Goal: Task Accomplishment & Management: Manage account settings

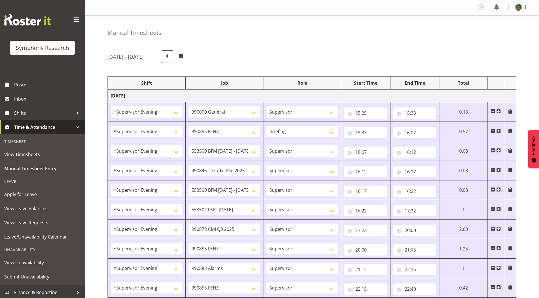
select select "4583"
select select "743"
select select "4583"
select select "9636"
select select "297"
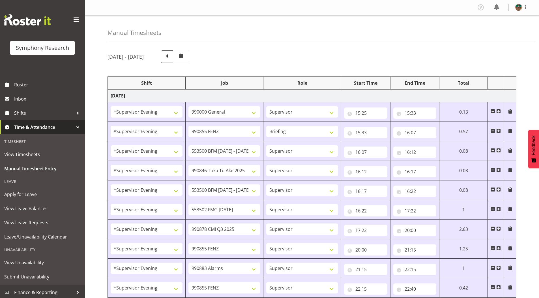
select select "4583"
select select "10242"
select select "4583"
select select "9426"
select select "4583"
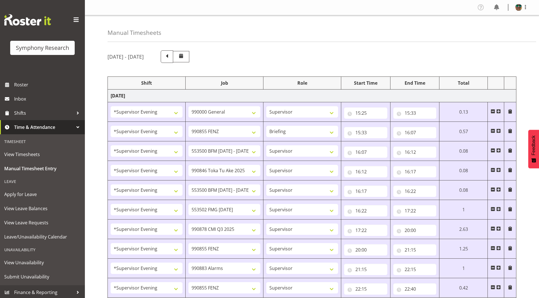
select select "10242"
select select "4583"
select select "10458"
select select "4583"
select select "10239"
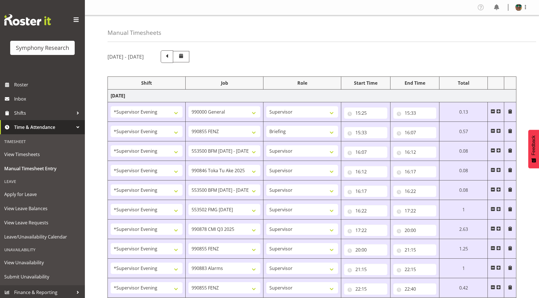
select select "4583"
select select "9636"
select select "4583"
select select "10420"
select select "4583"
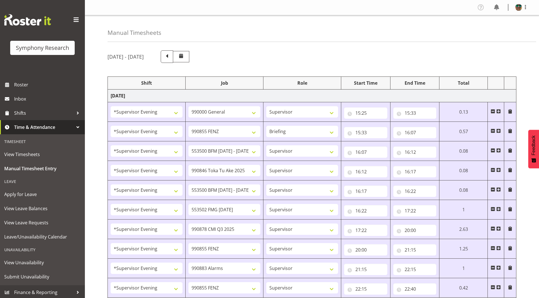
select select "9636"
select select "4583"
select select "10242"
select select "4583"
select select "10242"
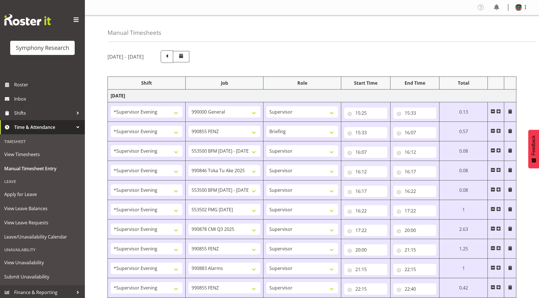
select select "4583"
select select "9426"
select select "4583"
select select "10420"
select select "4583"
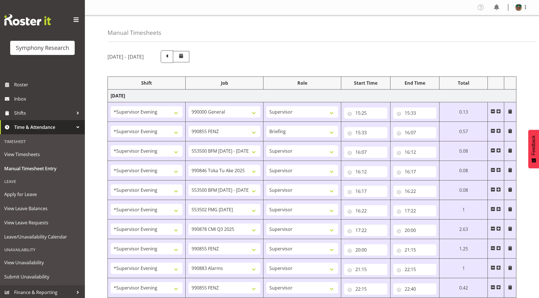
select select "10458"
select select "4583"
select select "9636"
select select "4583"
select select "10239"
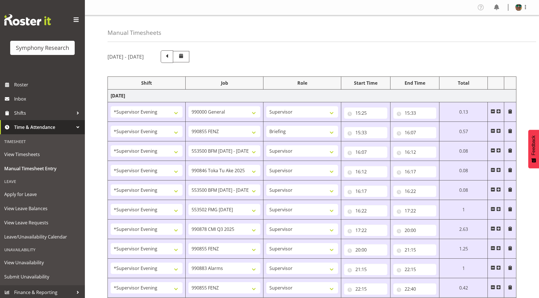
select select "1607"
select select "10458"
select select "1607"
select select "10499"
select select "2393"
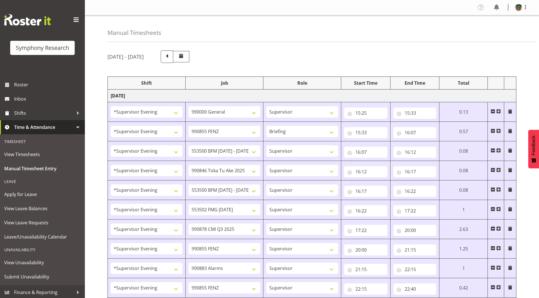
select select "10458"
select select "2393"
select select "10239"
select select "2393"
select select "10242"
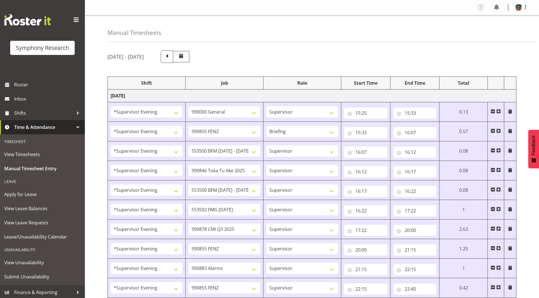
select select "2393"
select select "9426"
select select "2393"
select select "9426"
select select "2393"
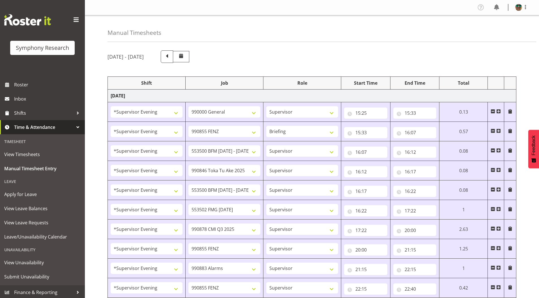
select select "10242"
select select "2393"
select select "10242"
select select "2393"
select select "9636"
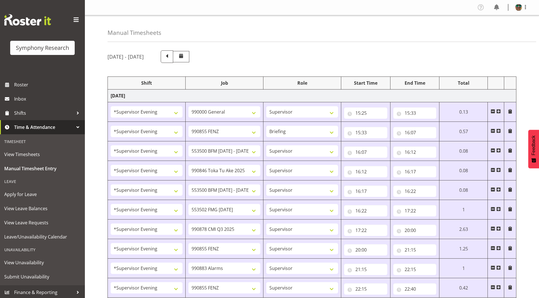
select select "2393"
select select "10239"
select select "19170"
select select "10527"
select select "19170"
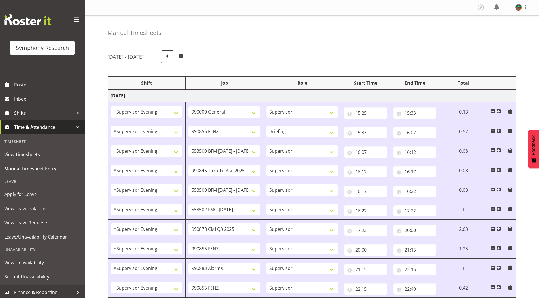
select select "10499"
select select "19170"
select select "9426"
select select "19170"
select select "9636"
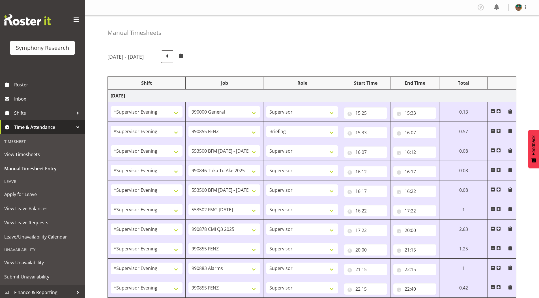
select select "19170"
select select "10239"
select select "19170"
select select "10499"
select select "19170"
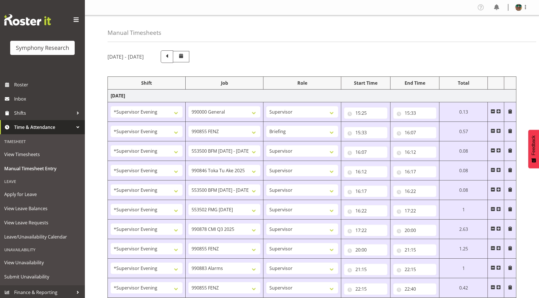
select select "9426"
select select "19170"
select select "9636"
select select "19170"
select select "10239"
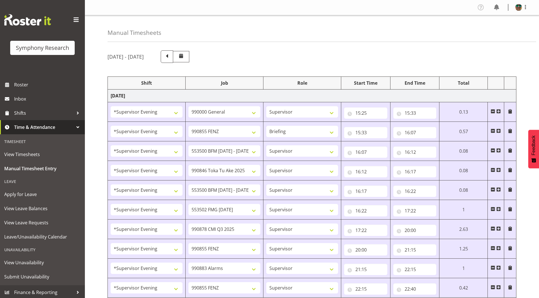
select select "19170"
select select "10527"
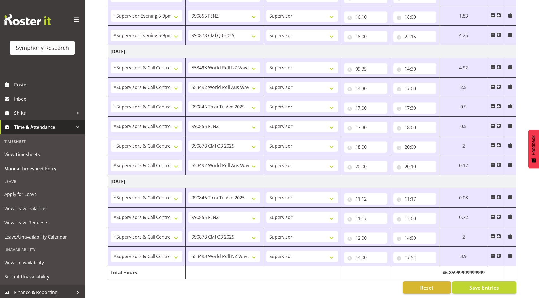
scroll to position [678, 0]
click at [406, 252] on input "17:54" at bounding box center [414, 257] width 43 height 11
drag, startPoint x: 432, startPoint y: 268, endPoint x: 432, endPoint y: 265, distance: 3.1
click at [432, 268] on select "00 01 02 03 04 05 06 07 08 09 10 11 12 13 14 15 16 17 18 19 20 21 22 23" at bounding box center [432, 271] width 13 height 11
select select "18"
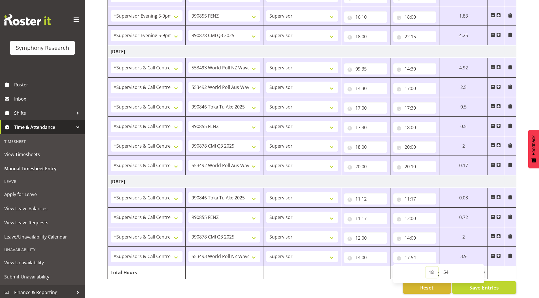
click at [426, 266] on select "00 01 02 03 04 05 06 07 08 09 10 11 12 13 14 15 16 17 18 19 20 21 22 23" at bounding box center [432, 271] width 13 height 11
type input "18:54"
drag, startPoint x: 446, startPoint y: 267, endPoint x: 445, endPoint y: 263, distance: 3.7
click at [446, 267] on select "00 01 02 03 04 05 06 07 08 09 10 11 12 13 14 15 16 17 18 19 20 21 22 23 24 25 2…" at bounding box center [446, 271] width 13 height 11
select select "40"
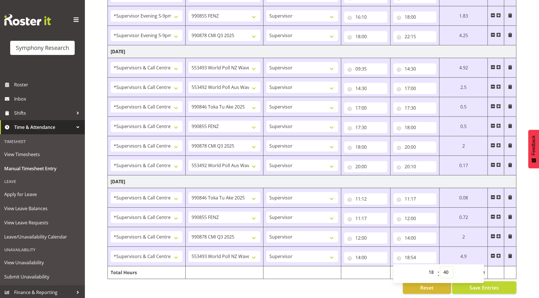
click at [440, 266] on select "00 01 02 03 04 05 06 07 08 09 10 11 12 13 14 15 16 17 18 19 20 21 22 23 24 25 2…" at bounding box center [446, 271] width 13 height 11
type input "18:40"
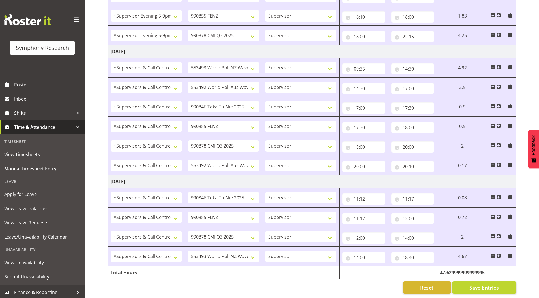
click at [511, 253] on span at bounding box center [510, 255] width 5 height 5
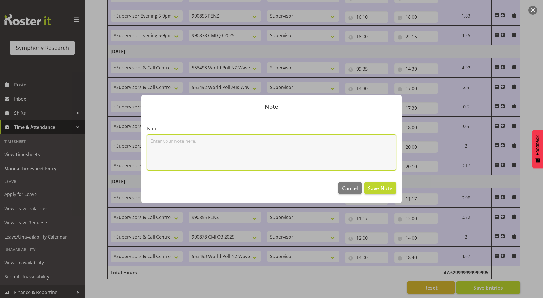
click at [187, 158] on textarea at bounding box center [271, 152] width 249 height 36
type textarea "Mocks"
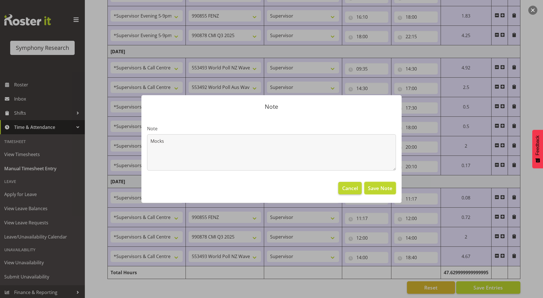
click at [371, 188] on span "Save Note" at bounding box center [380, 187] width 24 height 7
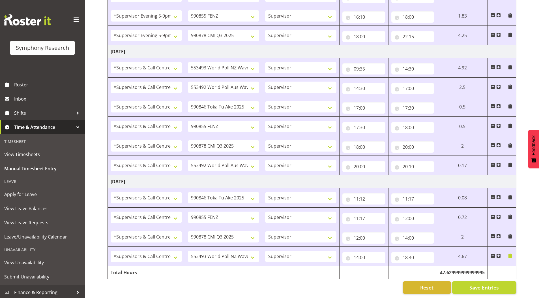
click at [510, 65] on span at bounding box center [510, 67] width 5 height 5
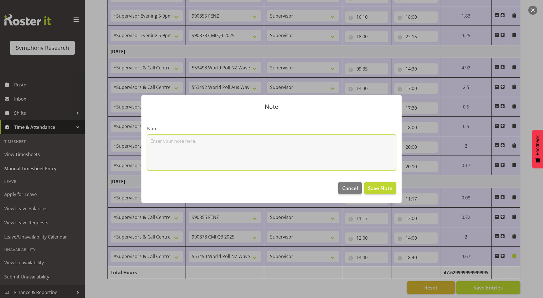
click at [213, 153] on textarea at bounding box center [271, 152] width 249 height 36
type textarea "Mocks and coordinated folks and paper work"
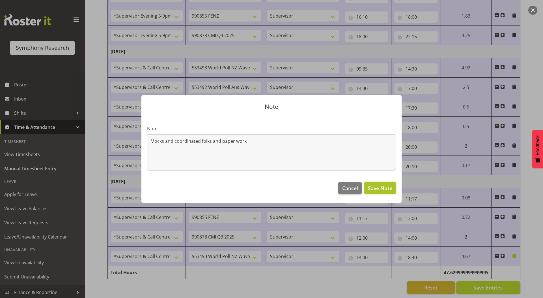
click at [379, 189] on span "Save Note" at bounding box center [380, 187] width 24 height 7
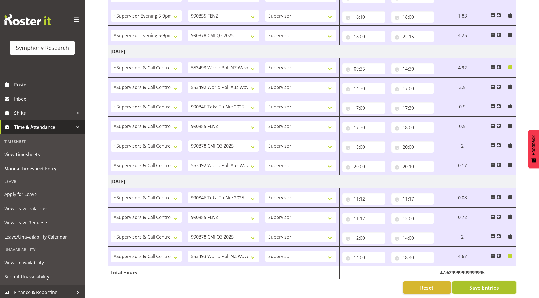
click at [465, 282] on button "Save Entries" at bounding box center [484, 287] width 64 height 12
drag, startPoint x: 406, startPoint y: 253, endPoint x: 427, endPoint y: 272, distance: 28.9
click at [406, 253] on input "18:40" at bounding box center [412, 257] width 43 height 11
click at [426, 267] on select "00 01 02 03 04 05 06 07 08 09 10 11 12 13 14 15 16 17 18 19 20 21 22 23" at bounding box center [430, 271] width 13 height 11
select select "19"
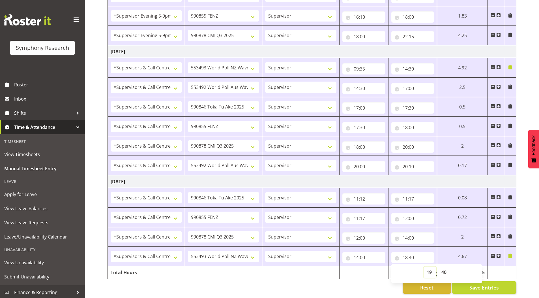
click at [424, 266] on select "00 01 02 03 04 05 06 07 08 09 10 11 12 13 14 15 16 17 18 19 20 21 22 23" at bounding box center [430, 271] width 13 height 11
type input "19:40"
drag, startPoint x: 444, startPoint y: 268, endPoint x: 443, endPoint y: 263, distance: 4.8
click at [444, 268] on select "00 01 02 03 04 05 06 07 08 09 10 11 12 13 14 15 16 17 18 19 20 21 22 23 24 25 2…" at bounding box center [444, 271] width 13 height 11
select select "0"
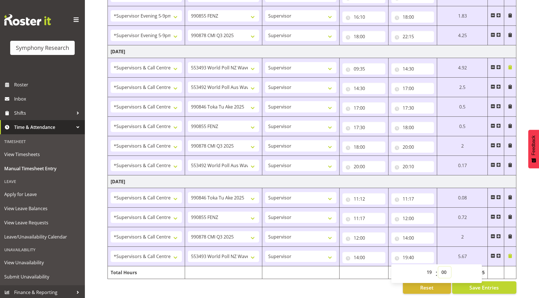
click at [438, 266] on select "00 01 02 03 04 05 06 07 08 09 10 11 12 13 14 15 16 17 18 19 20 21 22 23 24 25 2…" at bounding box center [444, 271] width 13 height 11
type input "19:00"
click at [471, 284] on span "Save Entries" at bounding box center [484, 287] width 29 height 7
click at [481, 284] on span "Save Entries" at bounding box center [484, 287] width 29 height 7
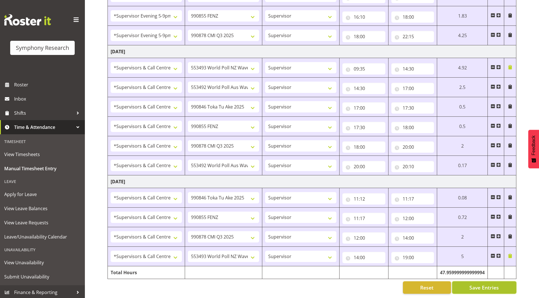
click at [467, 284] on button "Save Entries" at bounding box center [484, 287] width 64 height 12
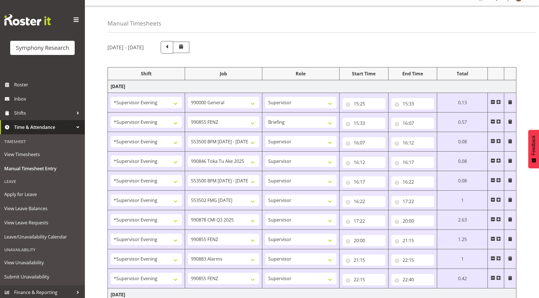
scroll to position [0, 0]
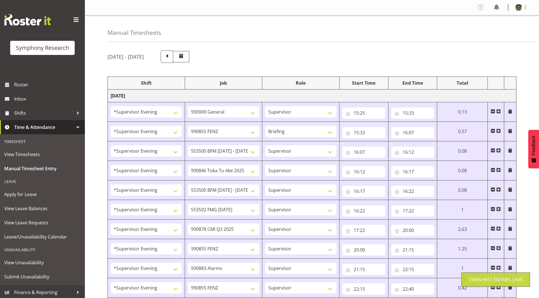
click at [526, 7] on span at bounding box center [525, 7] width 7 height 7
click at [500, 29] on link "Log Out" at bounding box center [502, 30] width 54 height 10
